Goal: Task Accomplishment & Management: Use online tool/utility

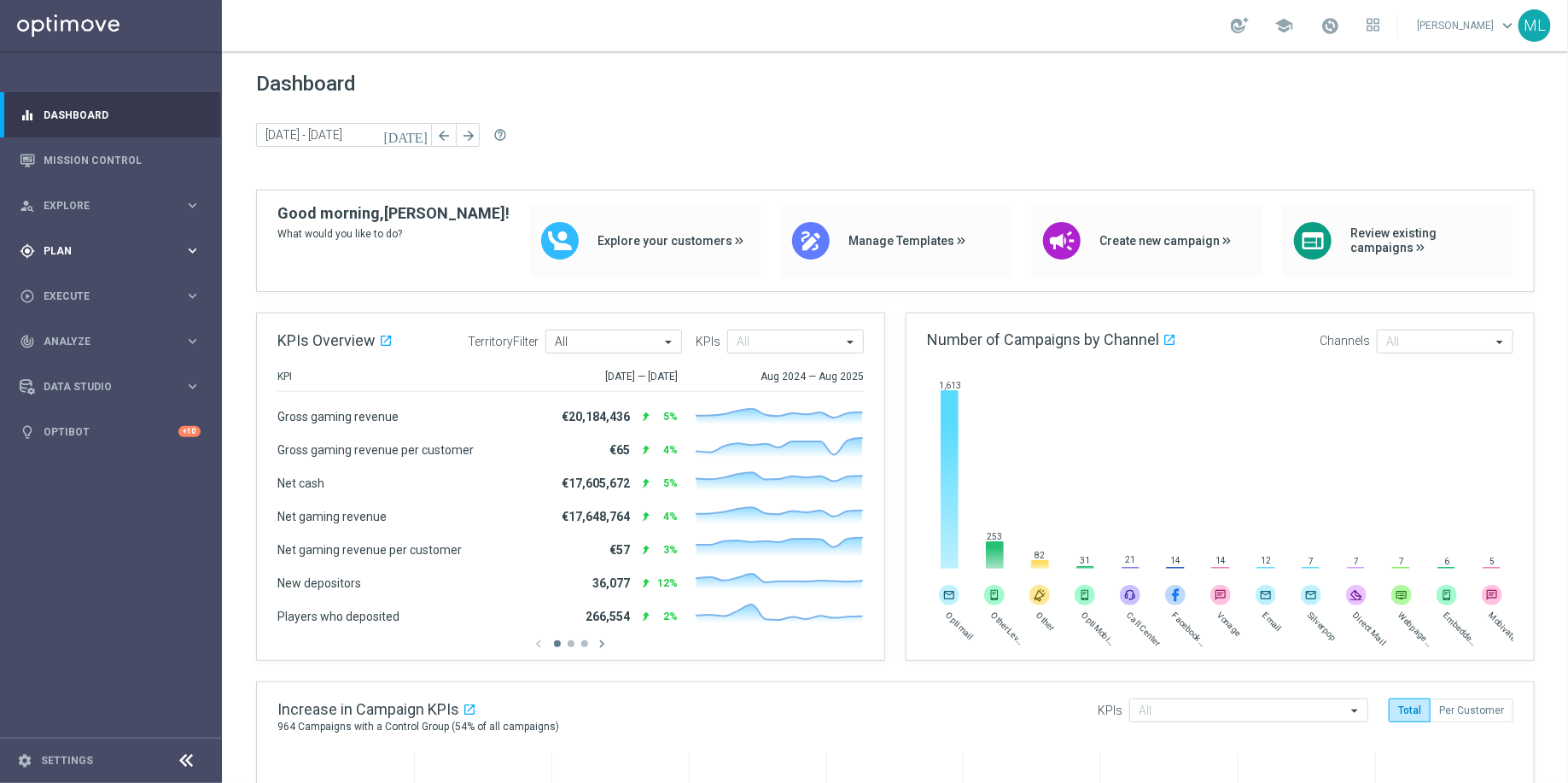
click at [184, 242] on div "gps_fixed Plan keyboard_arrow_right" at bounding box center [110, 250] width 220 height 46
click at [197, 339] on icon "keyboard_arrow_right" at bounding box center [192, 337] width 16 height 16
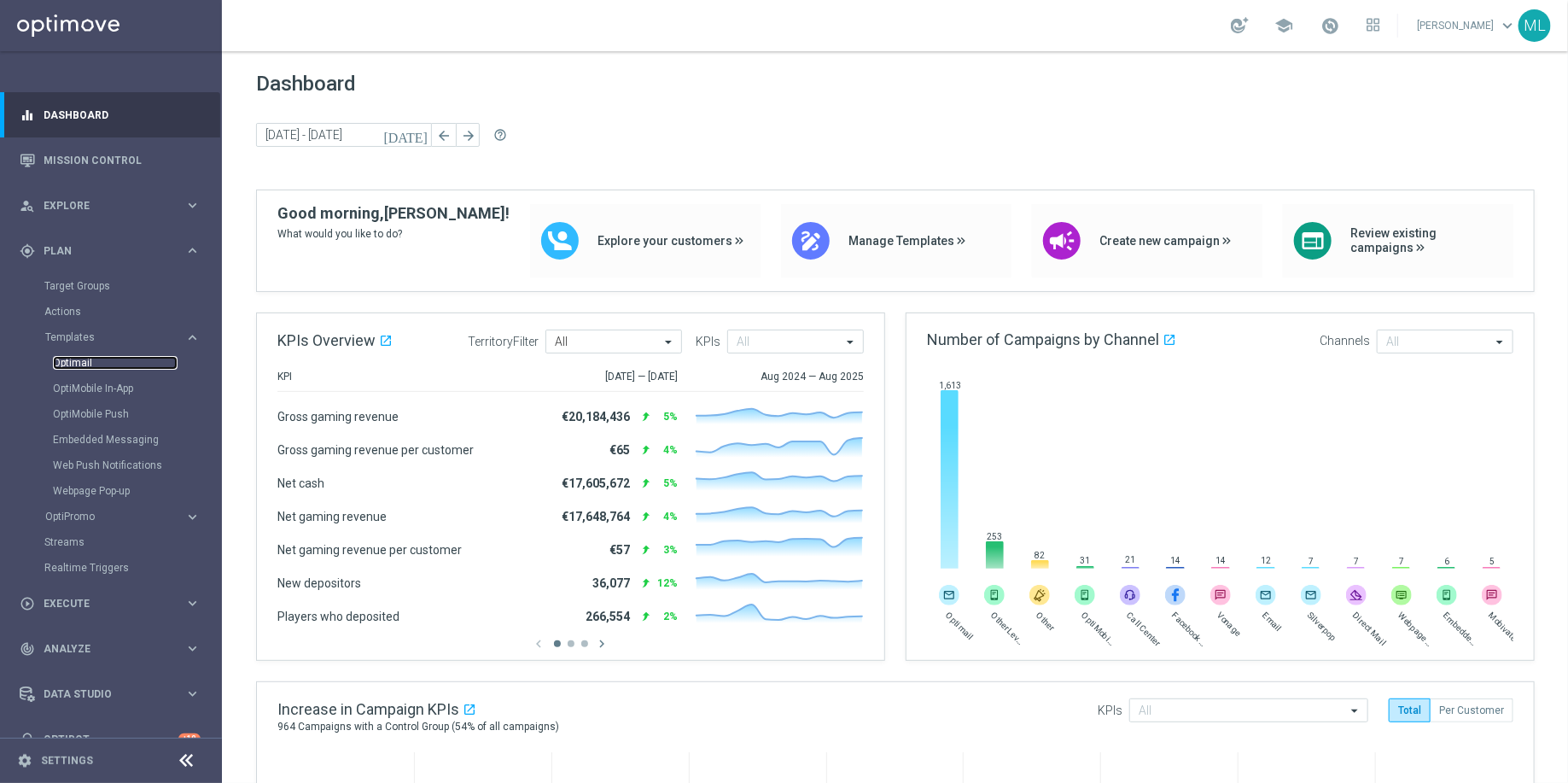
click at [77, 368] on link "Optimail" at bounding box center [116, 363] width 125 height 14
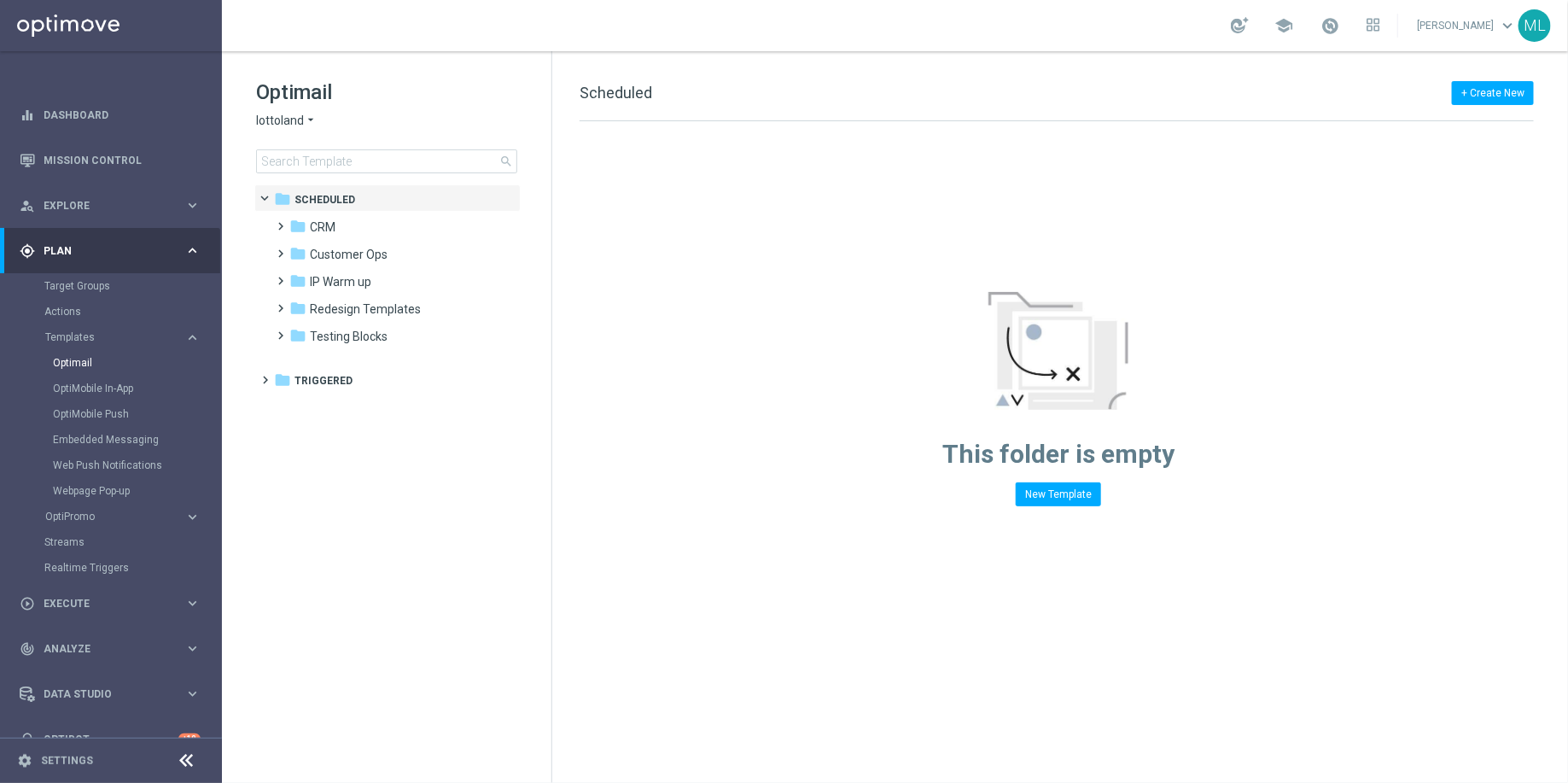
click at [307, 119] on icon "arrow_drop_down" at bounding box center [311, 120] width 14 height 16
click at [0, 0] on span "KenoGO" at bounding box center [0, 0] width 0 height 0
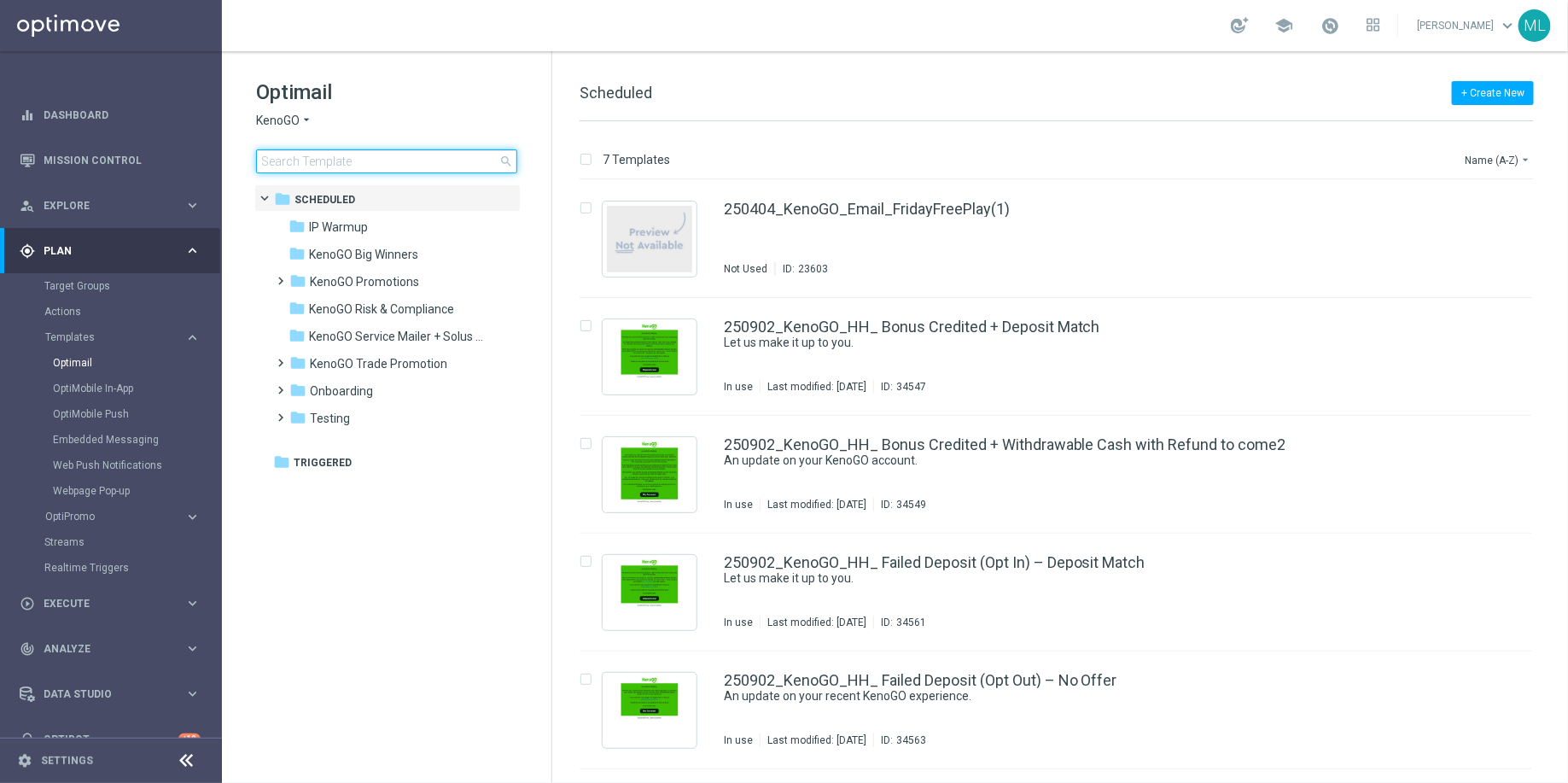
click at [301, 157] on input at bounding box center [387, 161] width 261 height 24
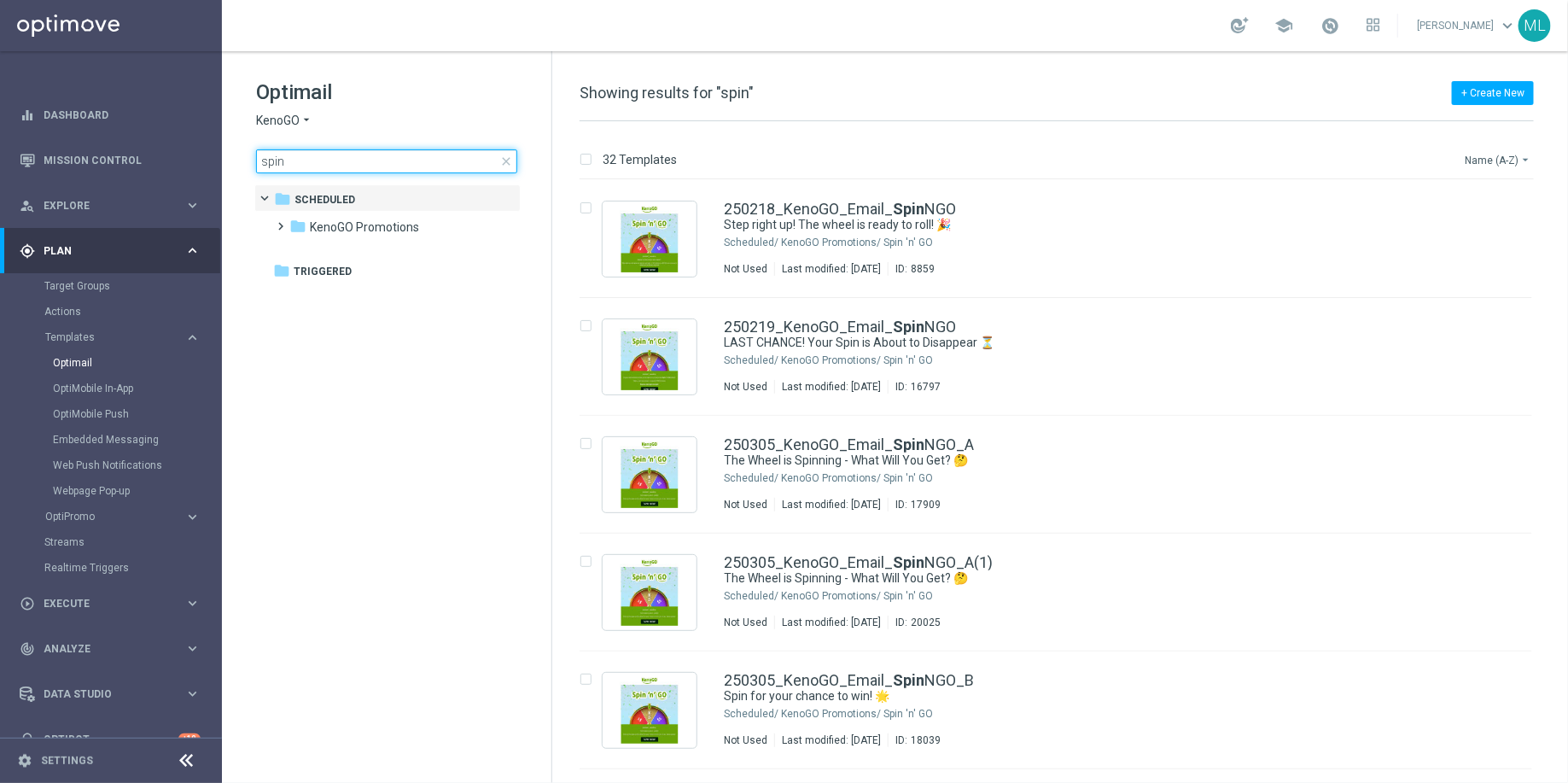
type input "spin"
click at [1514, 151] on button "Name (A-Z) arrow_drop_down" at bounding box center [1499, 160] width 71 height 21
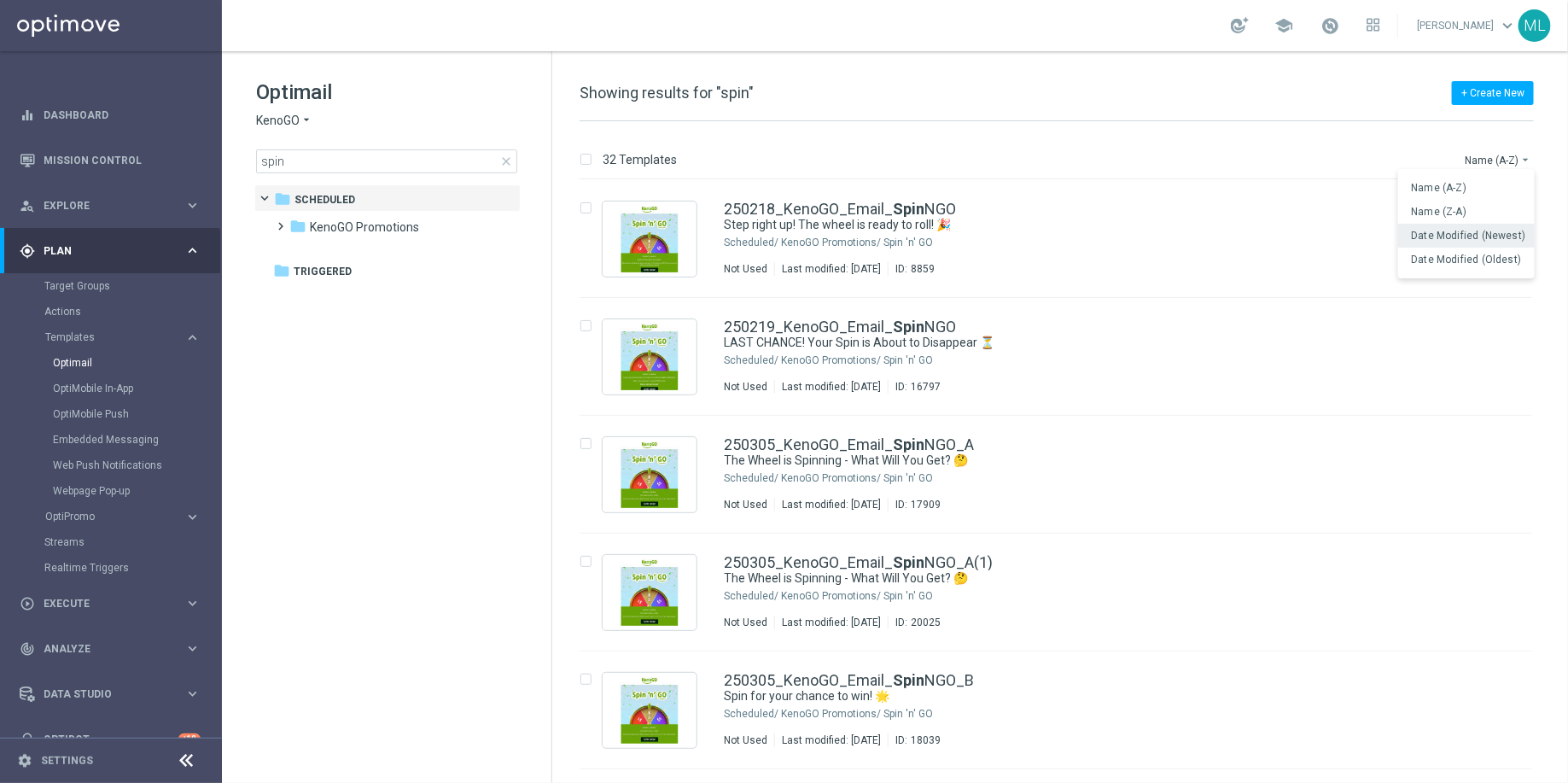
click at [1470, 225] on div "Date Modified (Newest)" at bounding box center [1466, 236] width 136 height 24
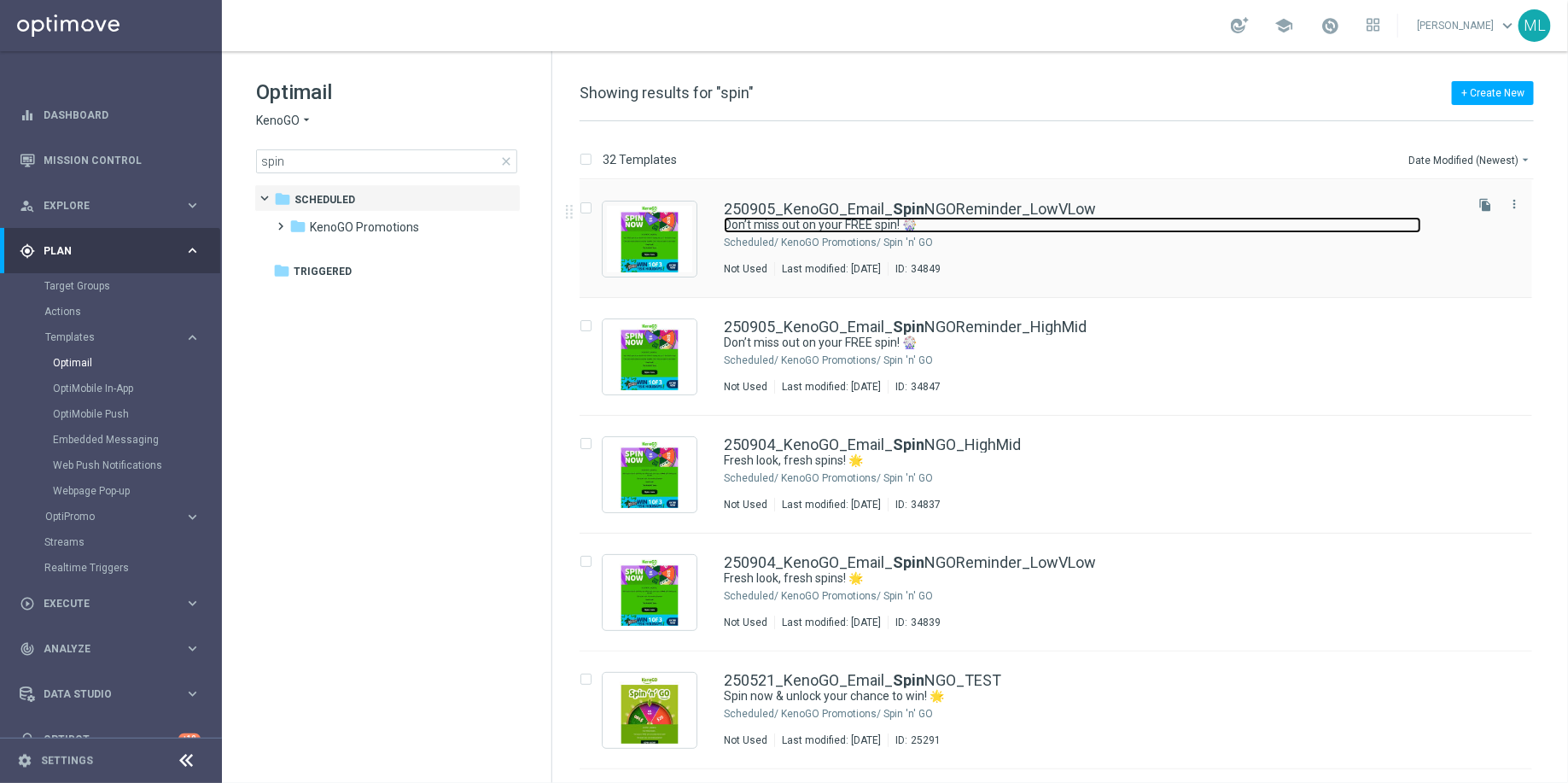
click at [1061, 225] on link "Don’t miss out on your FREE spin! 🎡" at bounding box center [1073, 224] width 698 height 16
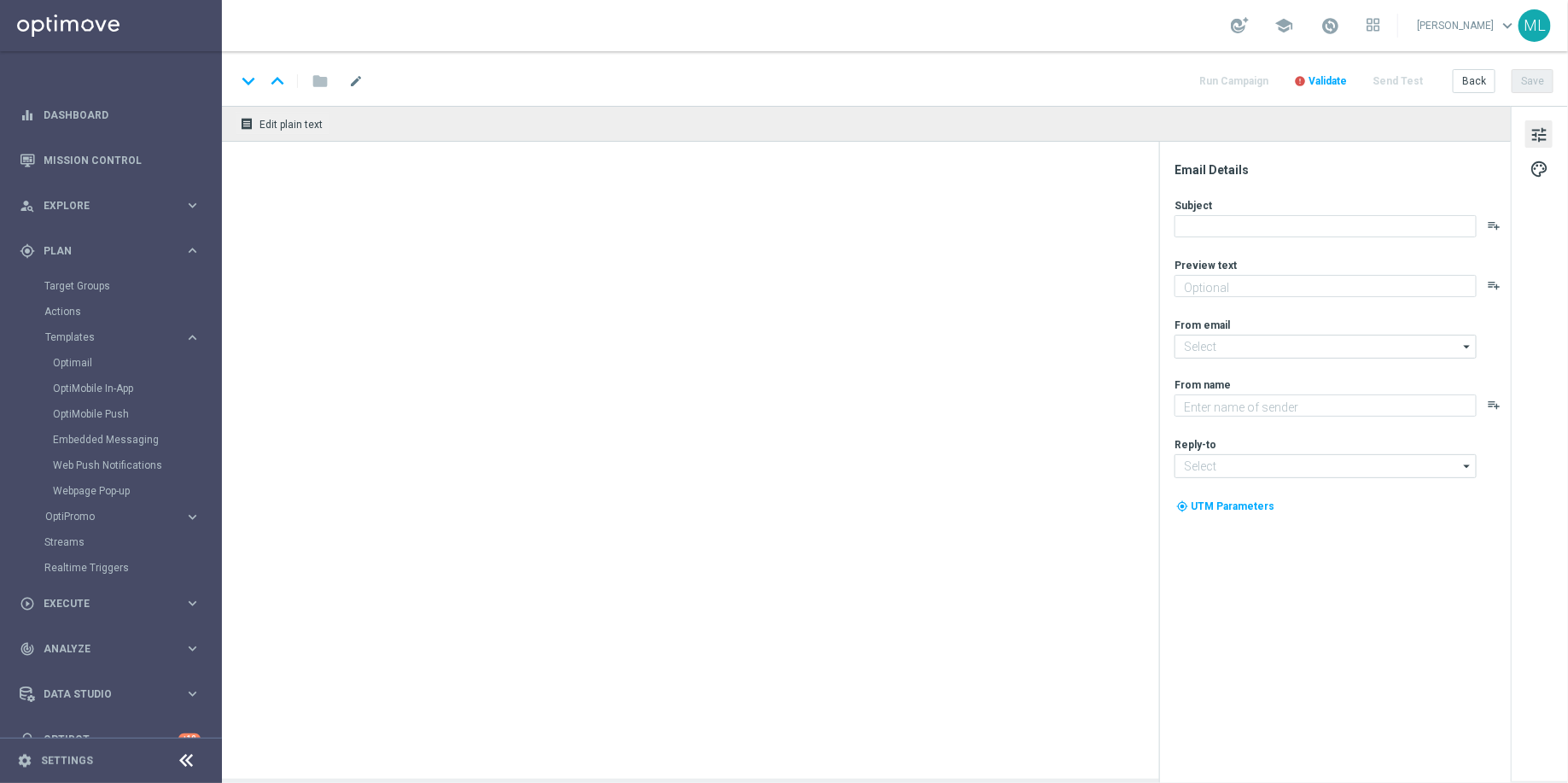
type textarea "See what bonus could be yours!"
type input "[EMAIL_ADDRESS][DOMAIN_NAME]"
type textarea "KenoGO"
type input "[EMAIL_ADDRESS][DOMAIN_NAME]"
